Goal: Information Seeking & Learning: Compare options

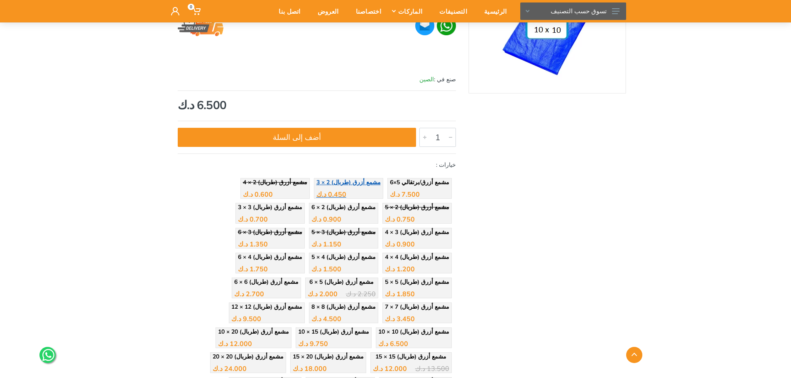
click at [377, 191] on div "0.450 د.ك" at bounding box center [348, 191] width 64 height 12
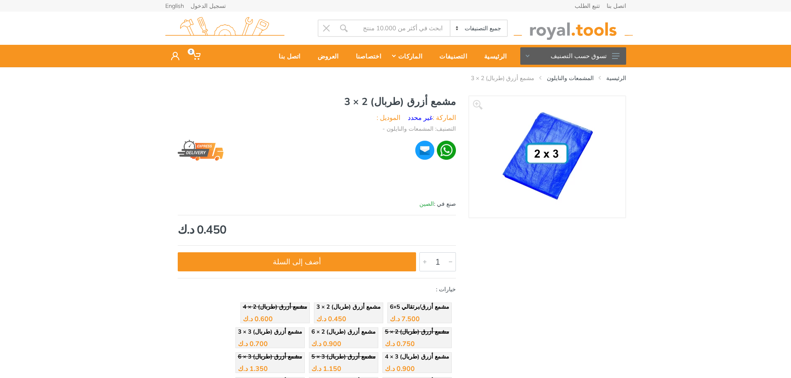
click at [555, 147] on img at bounding box center [547, 157] width 104 height 104
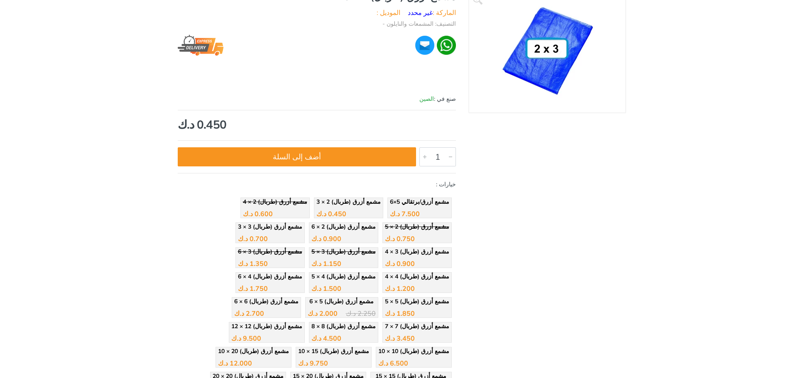
scroll to position [291, 0]
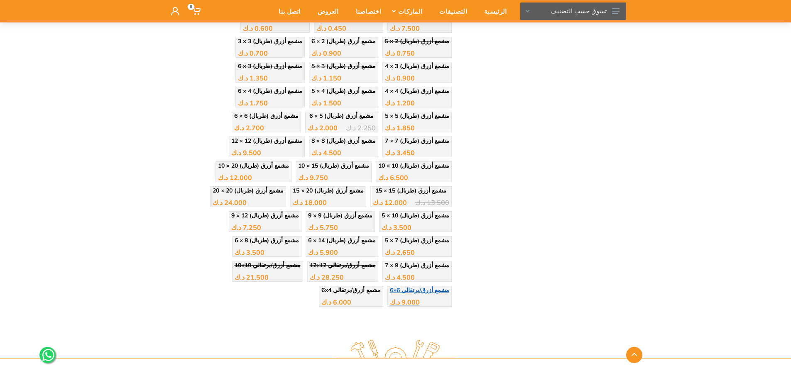
click at [390, 293] on div "9.000 د.ك" at bounding box center [419, 299] width 59 height 12
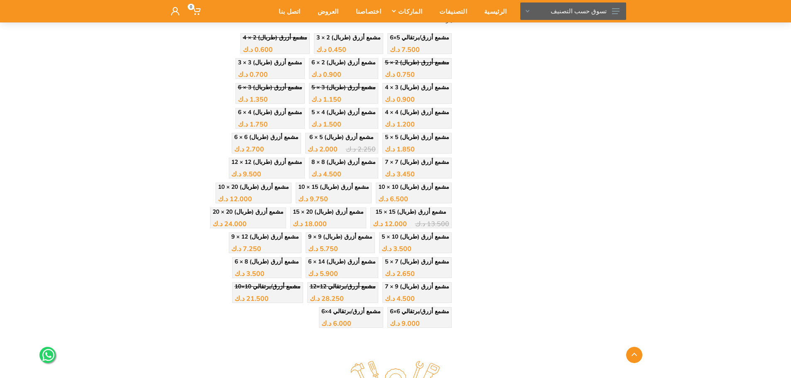
scroll to position [249, 0]
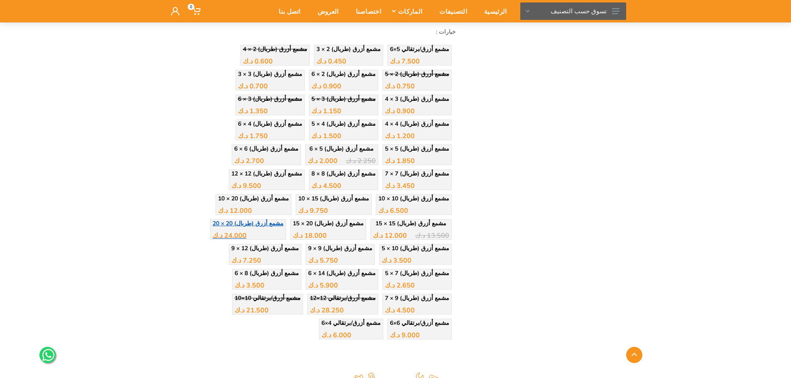
click at [284, 226] on div "24.000 د.ك" at bounding box center [248, 232] width 71 height 12
